Goal: Find specific page/section: Find specific page/section

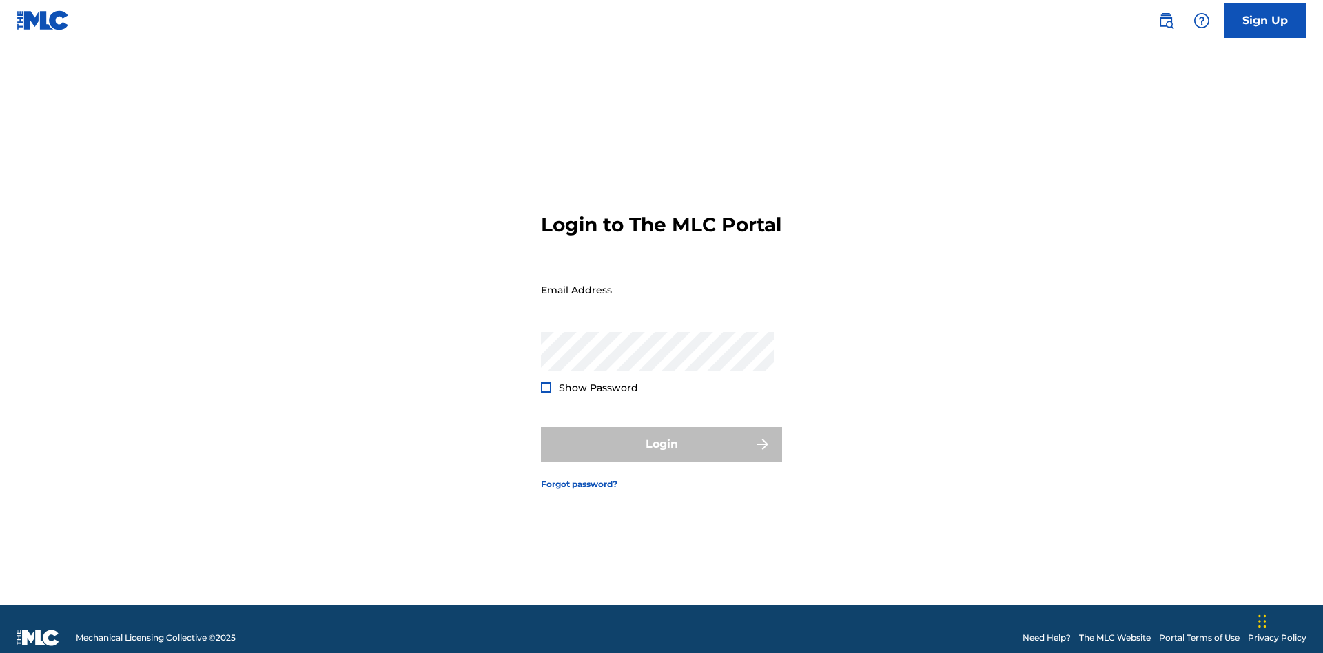
scroll to position [18, 0]
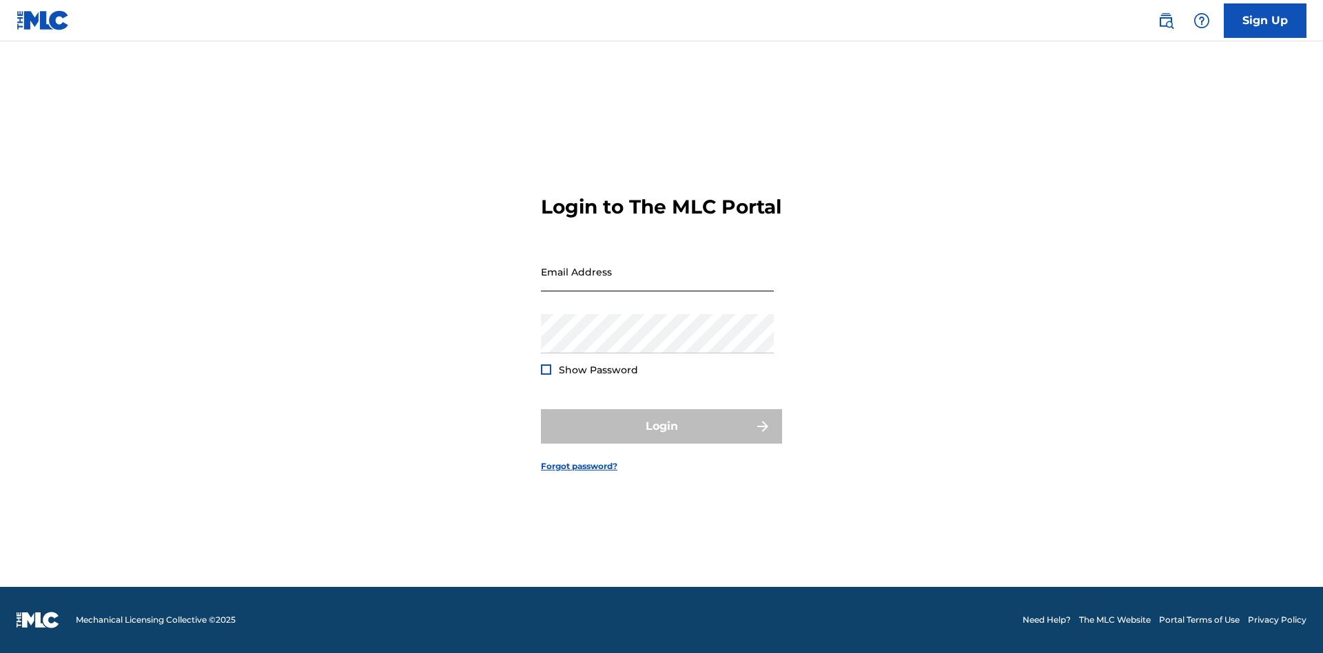
click at [657, 283] on input "Email Address" at bounding box center [657, 271] width 233 height 39
type input "[PERSON_NAME][EMAIL_ADDRESS][PERSON_NAME][DOMAIN_NAME]"
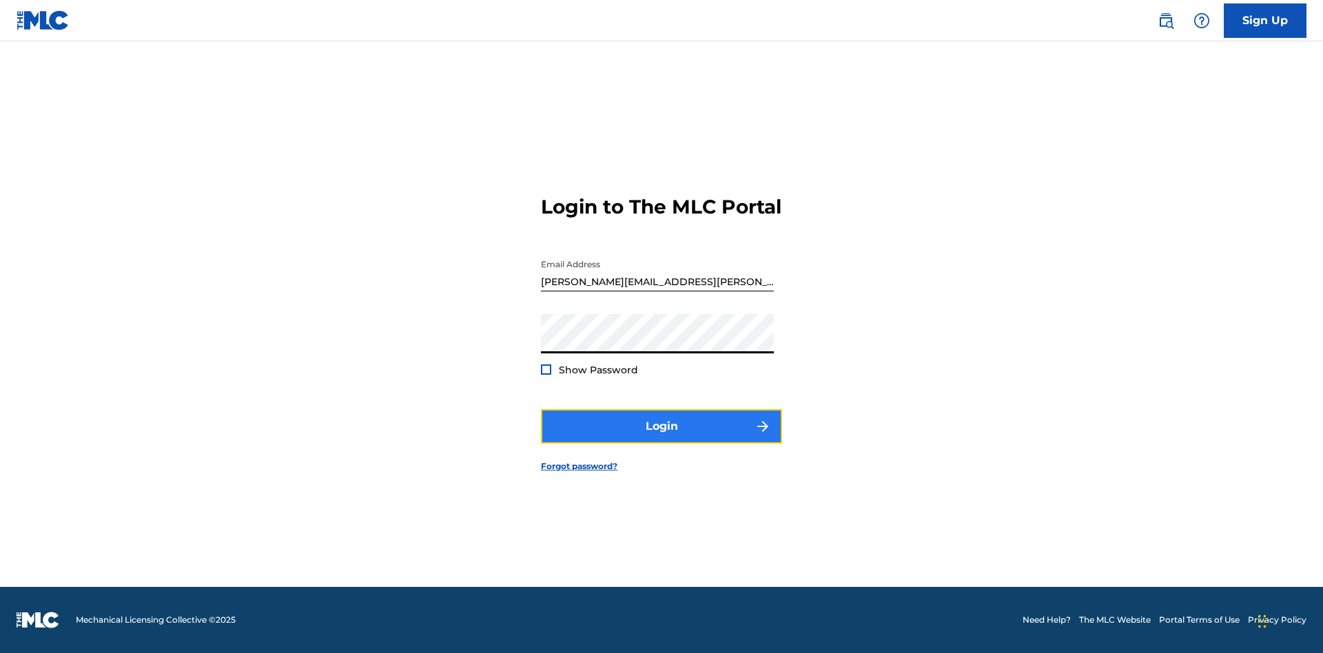
click at [662, 438] on button "Login" at bounding box center [661, 426] width 241 height 34
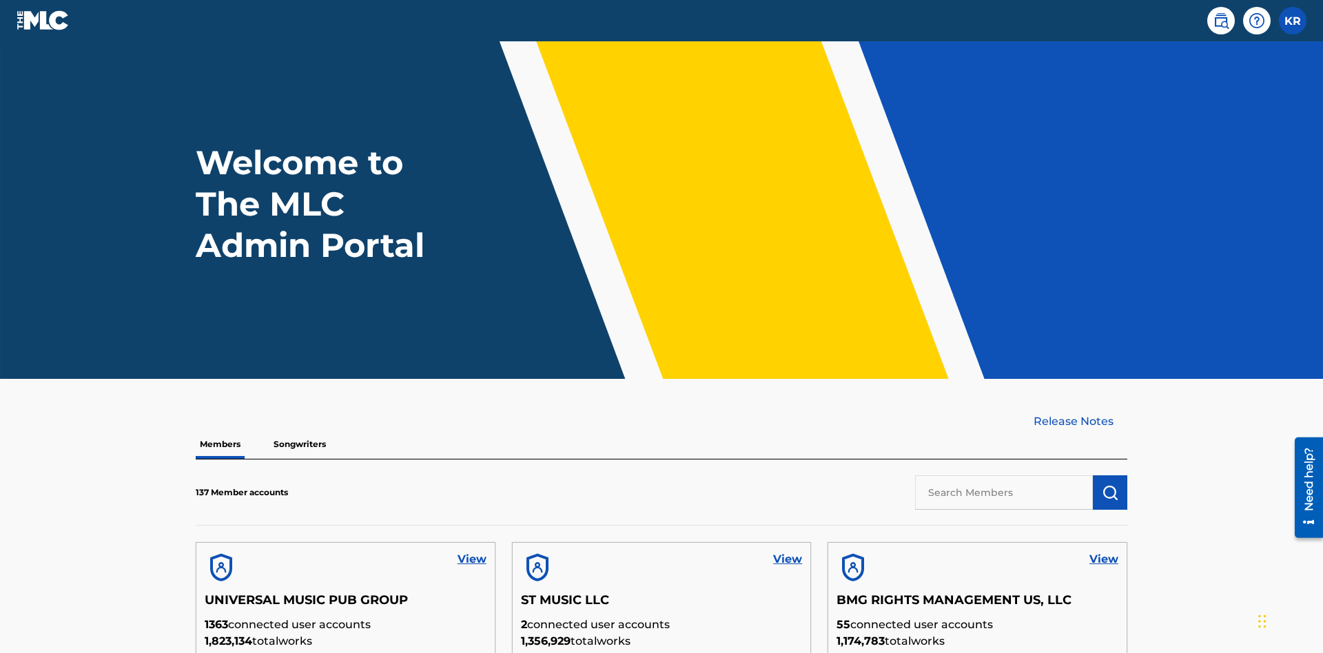
click at [1004, 476] on input "text" at bounding box center [1004, 493] width 178 height 34
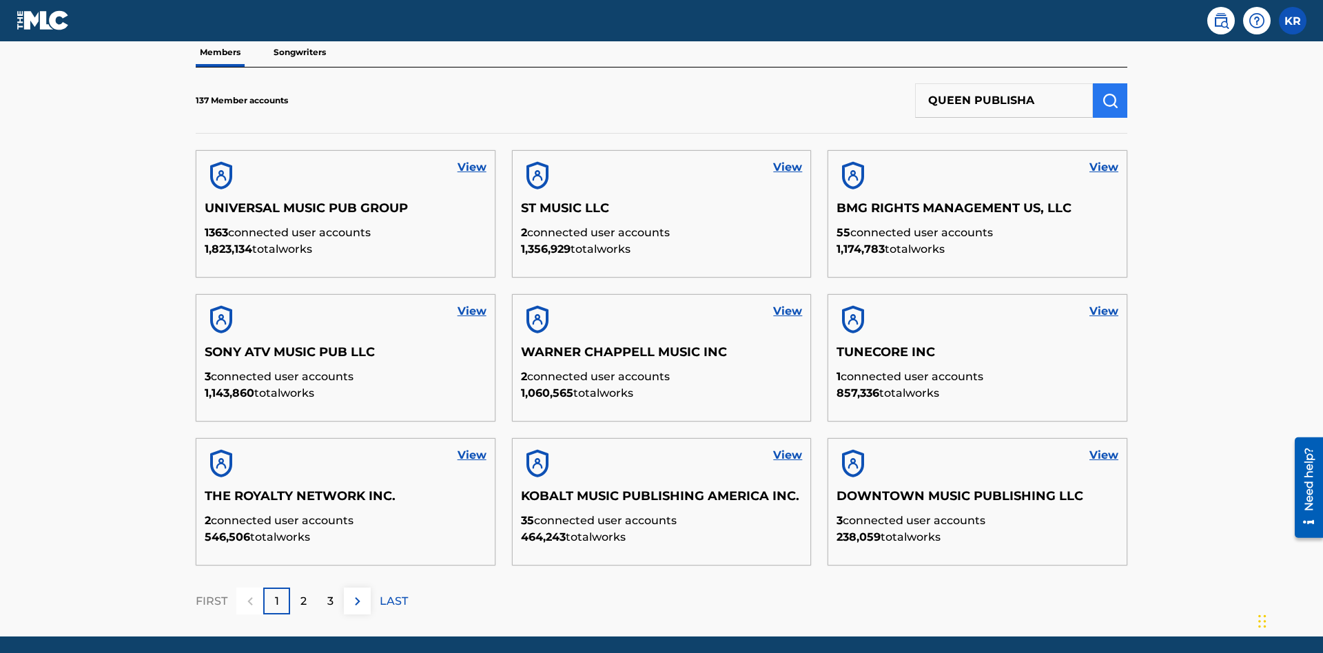
type input "QUEEN PUBLISHA"
click at [1110, 92] on img "submit" at bounding box center [1110, 100] width 17 height 17
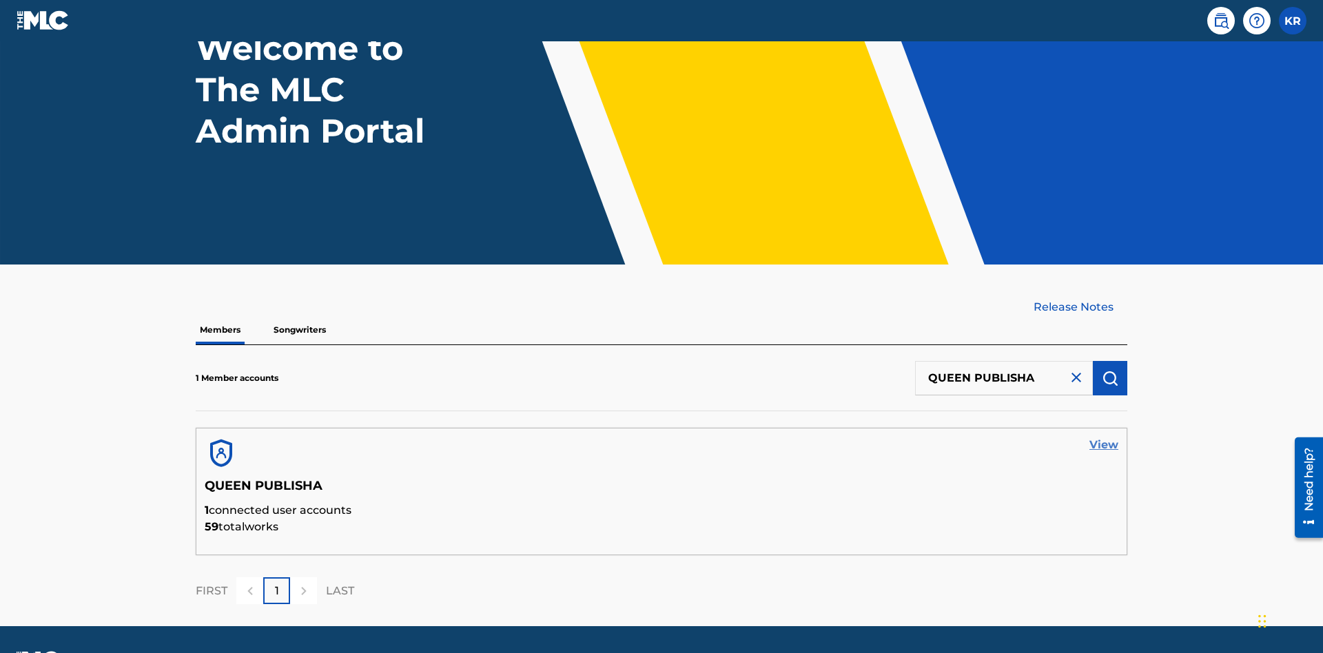
click at [1104, 437] on link "View" at bounding box center [1104, 445] width 29 height 17
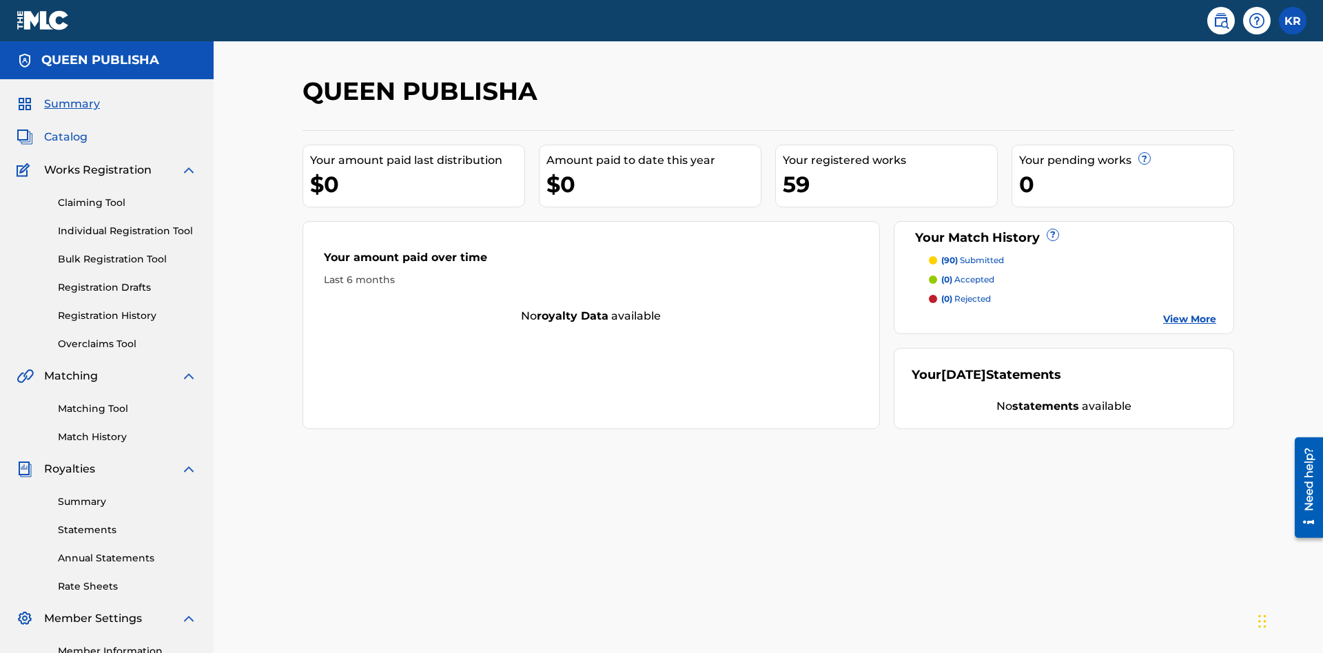
click at [65, 129] on span "Catalog" at bounding box center [65, 137] width 43 height 17
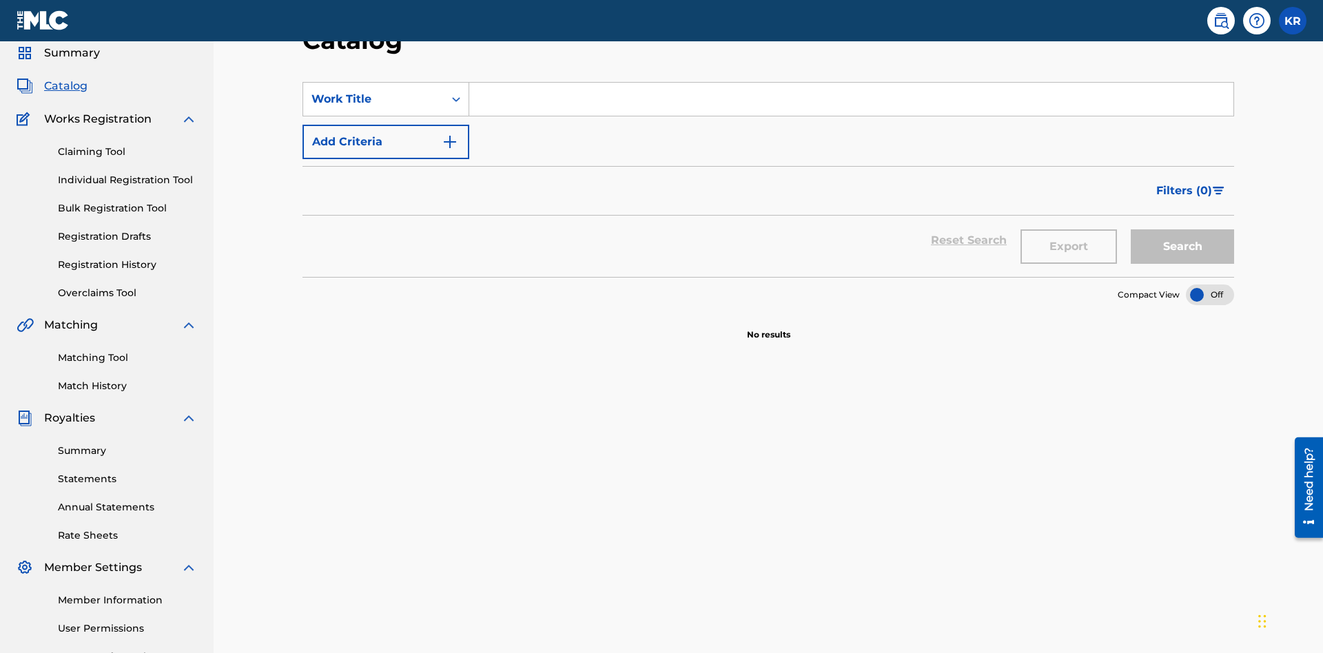
click at [851, 99] on input "Search Form" at bounding box center [851, 99] width 764 height 33
type input "ALL FIELDS FILLED"
click at [1183, 229] on button "Search" at bounding box center [1182, 246] width 103 height 34
